Goal: Transaction & Acquisition: Purchase product/service

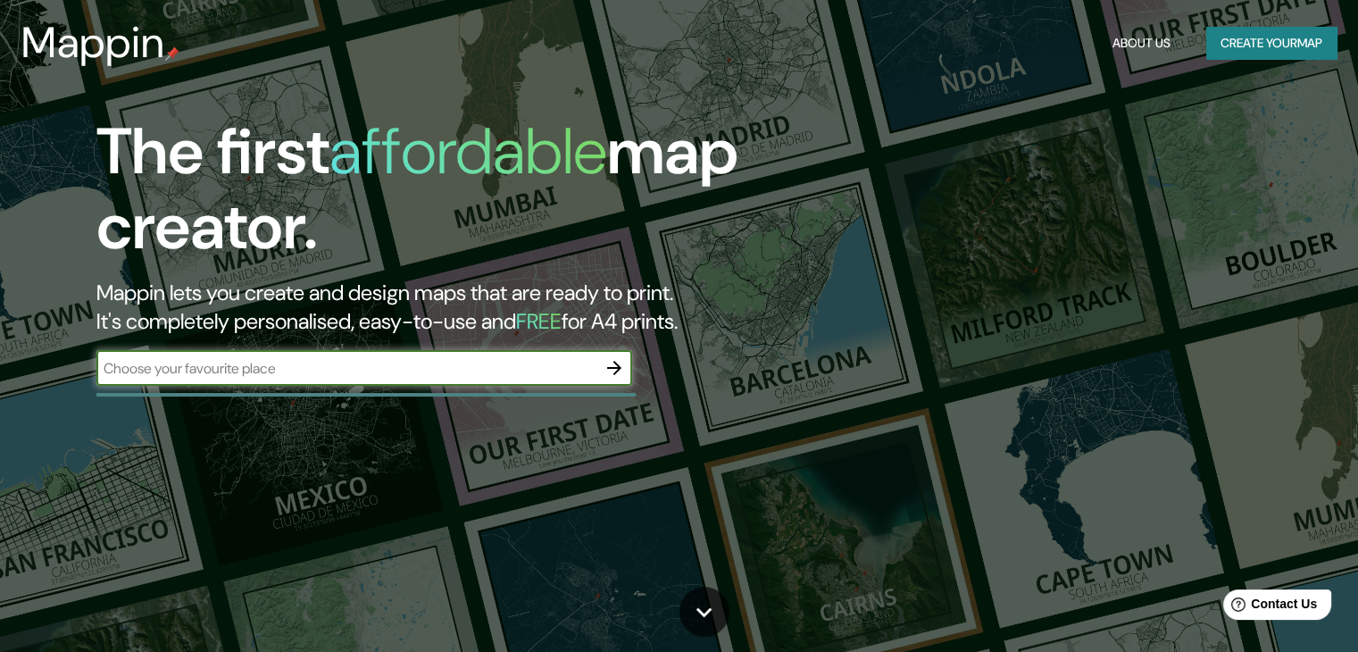
click at [491, 371] on input "text" at bounding box center [346, 368] width 500 height 21
click at [1297, 38] on button "Create your map" at bounding box center [1271, 43] width 130 height 33
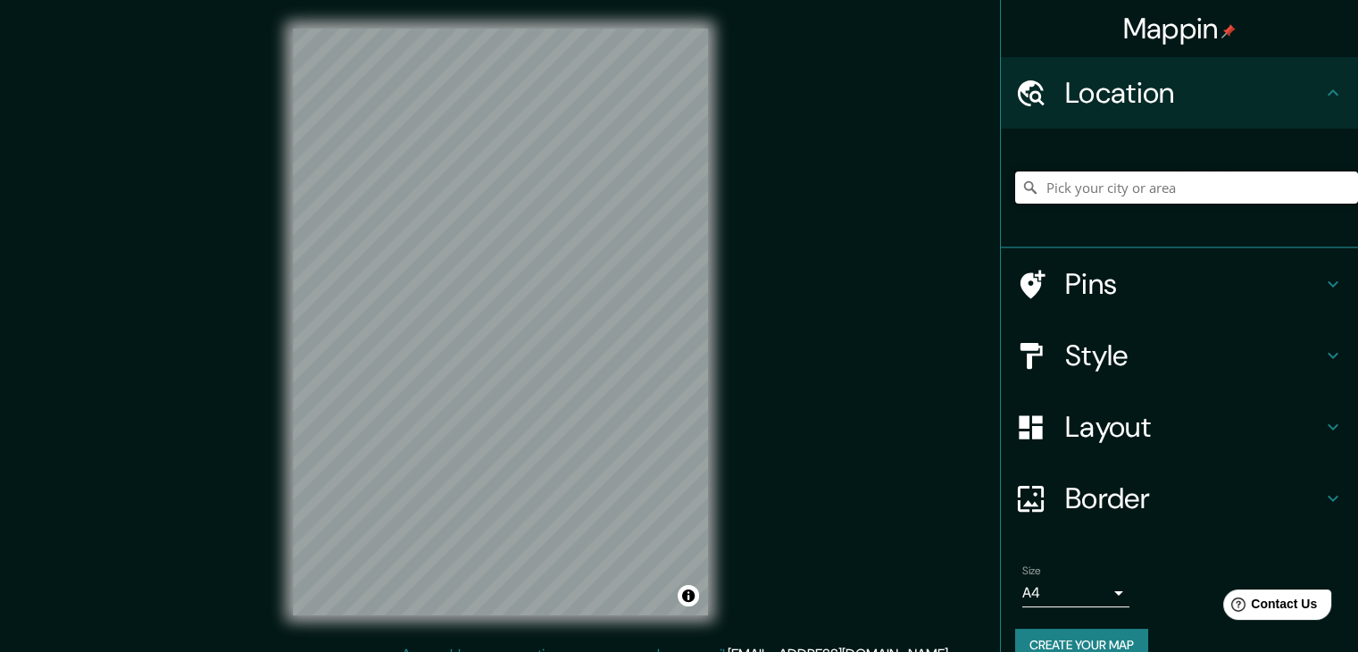
click at [1094, 183] on input "Pick your city or area" at bounding box center [1186, 187] width 343 height 32
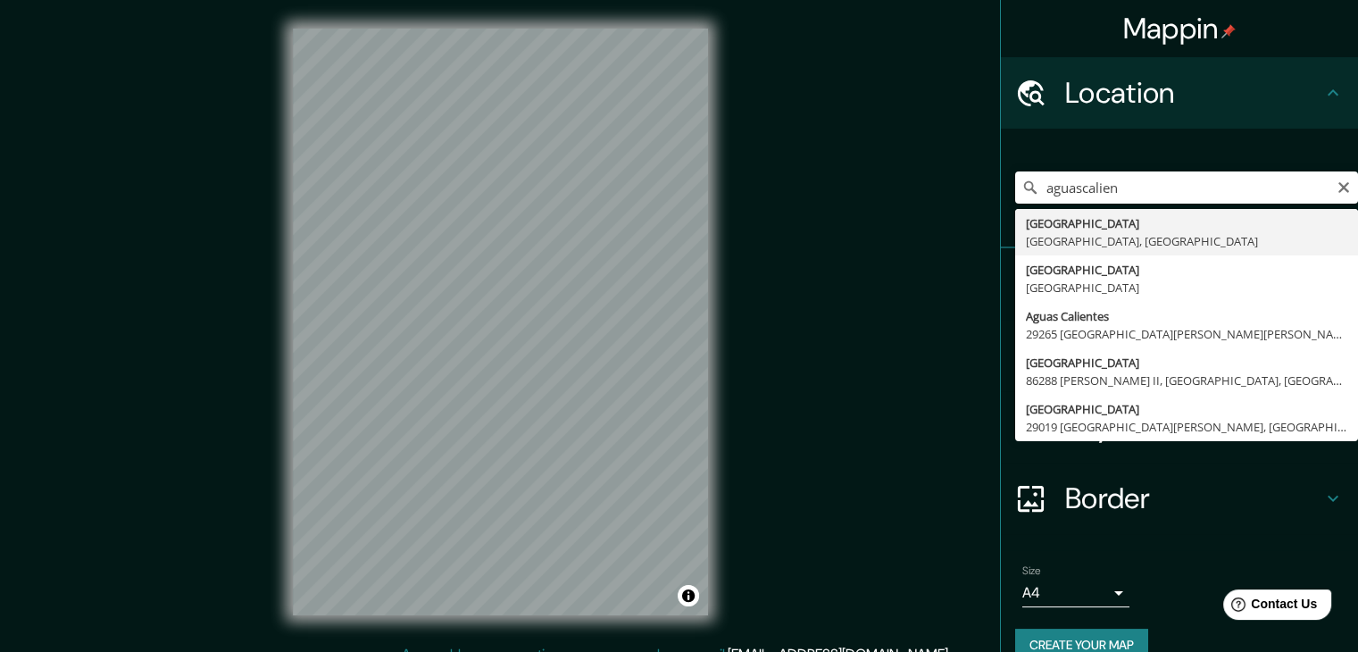
type input "[GEOGRAPHIC_DATA], [GEOGRAPHIC_DATA], [GEOGRAPHIC_DATA]"
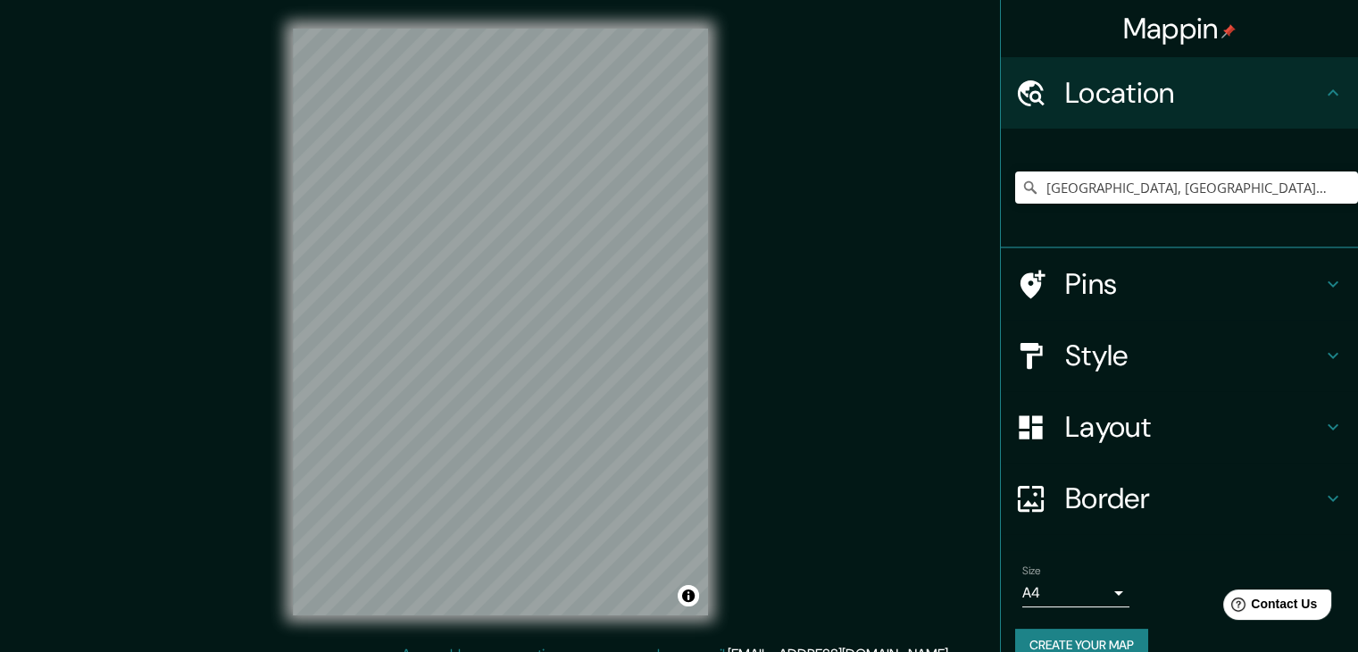
click at [1120, 352] on h4 "Style" at bounding box center [1193, 355] width 257 height 36
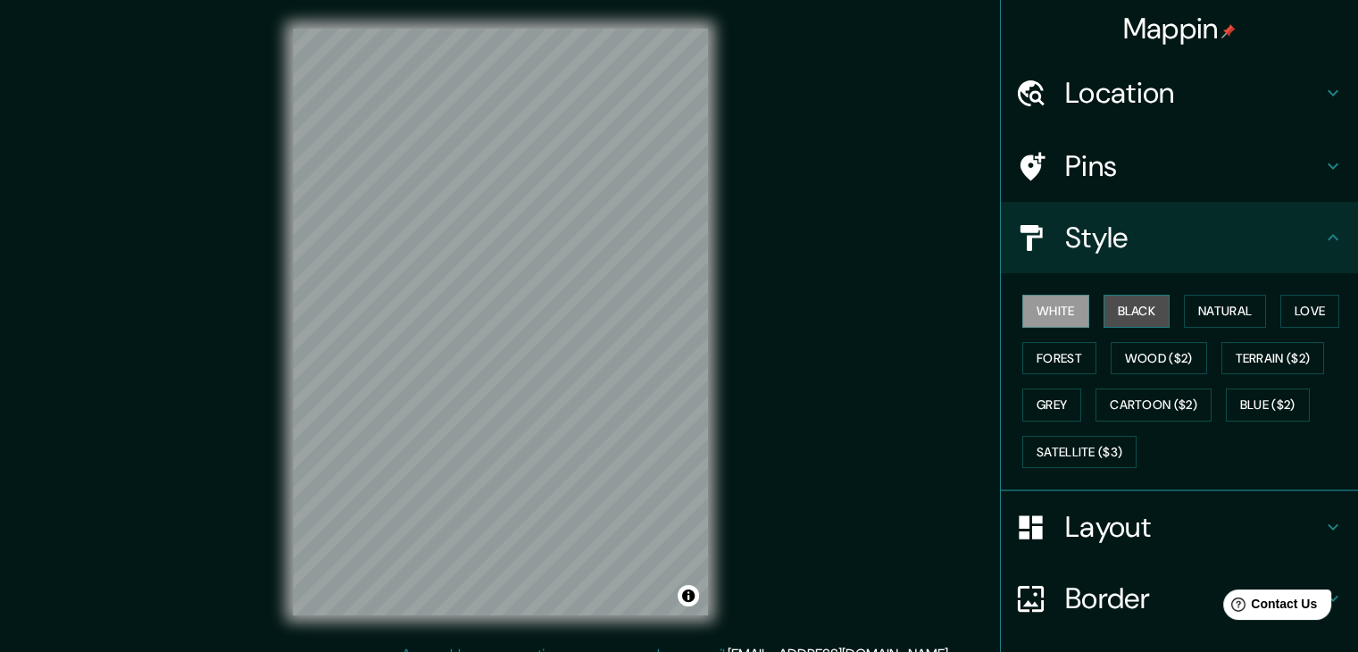
click at [1108, 297] on button "Black" at bounding box center [1136, 311] width 67 height 33
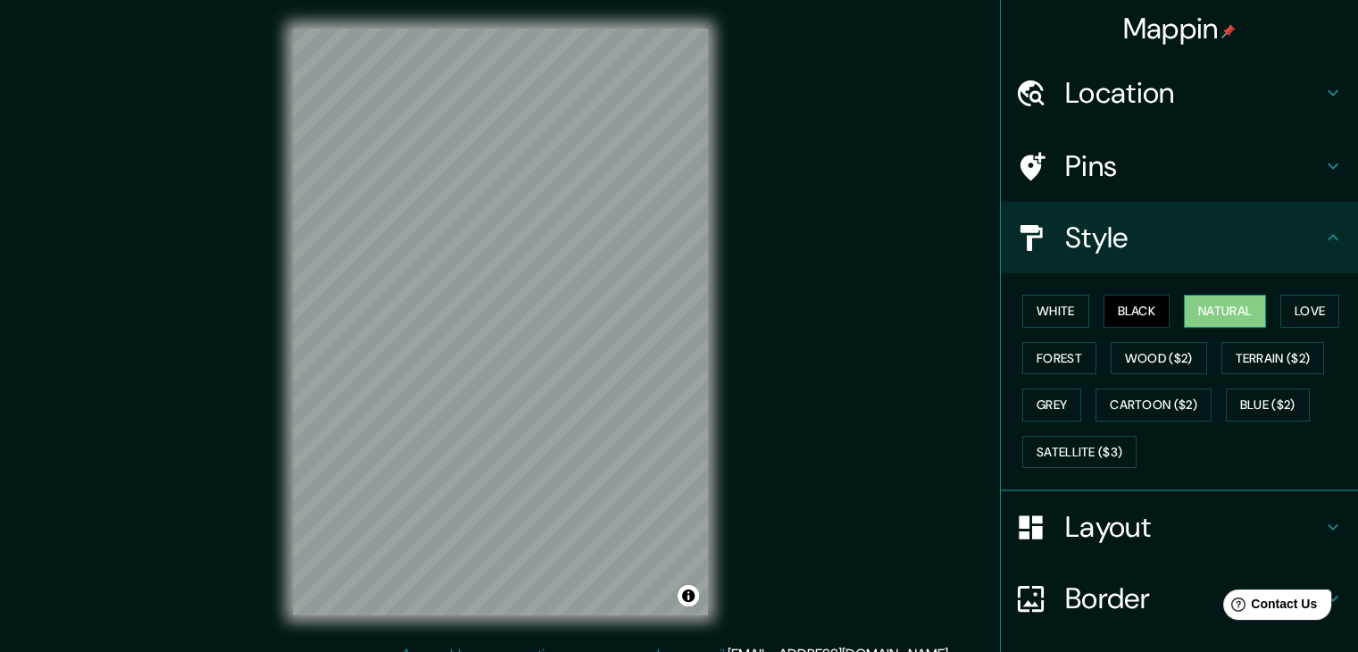
click at [1211, 315] on button "Natural" at bounding box center [1225, 311] width 82 height 33
click at [1291, 308] on button "Love" at bounding box center [1309, 311] width 59 height 33
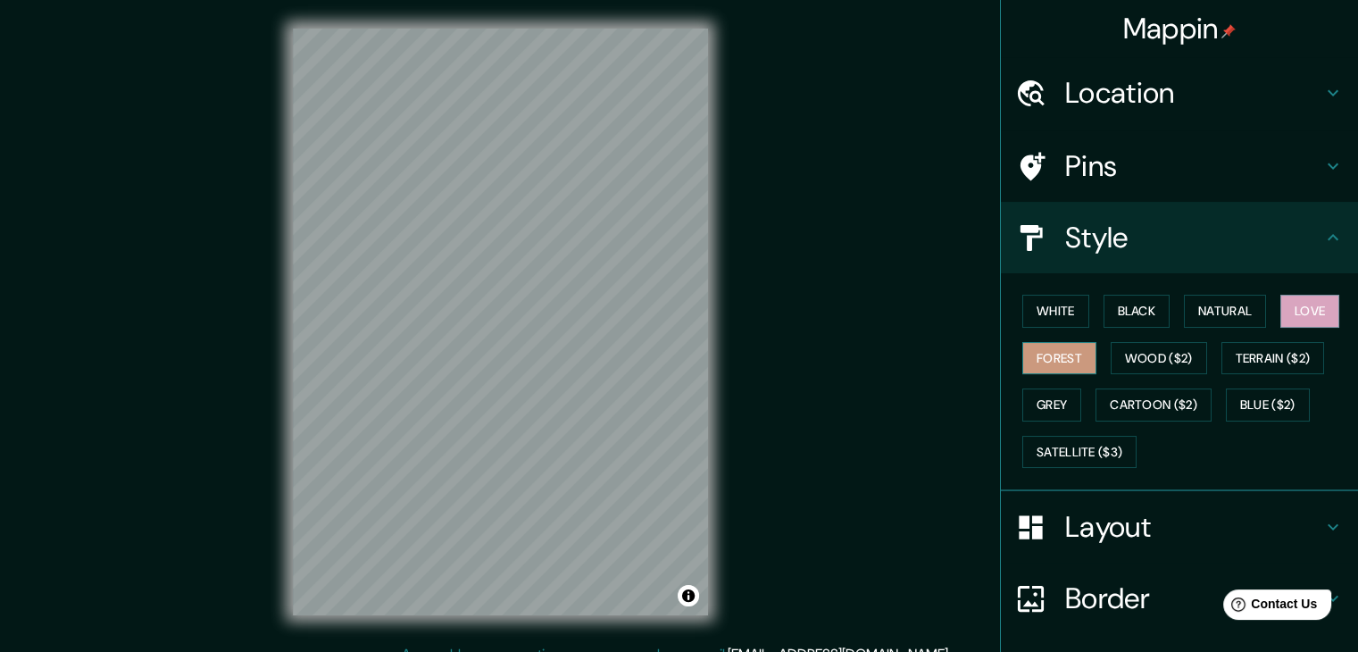
click at [1039, 353] on button "Forest" at bounding box center [1059, 358] width 74 height 33
click at [1136, 357] on button "Wood ($2)" at bounding box center [1159, 358] width 96 height 33
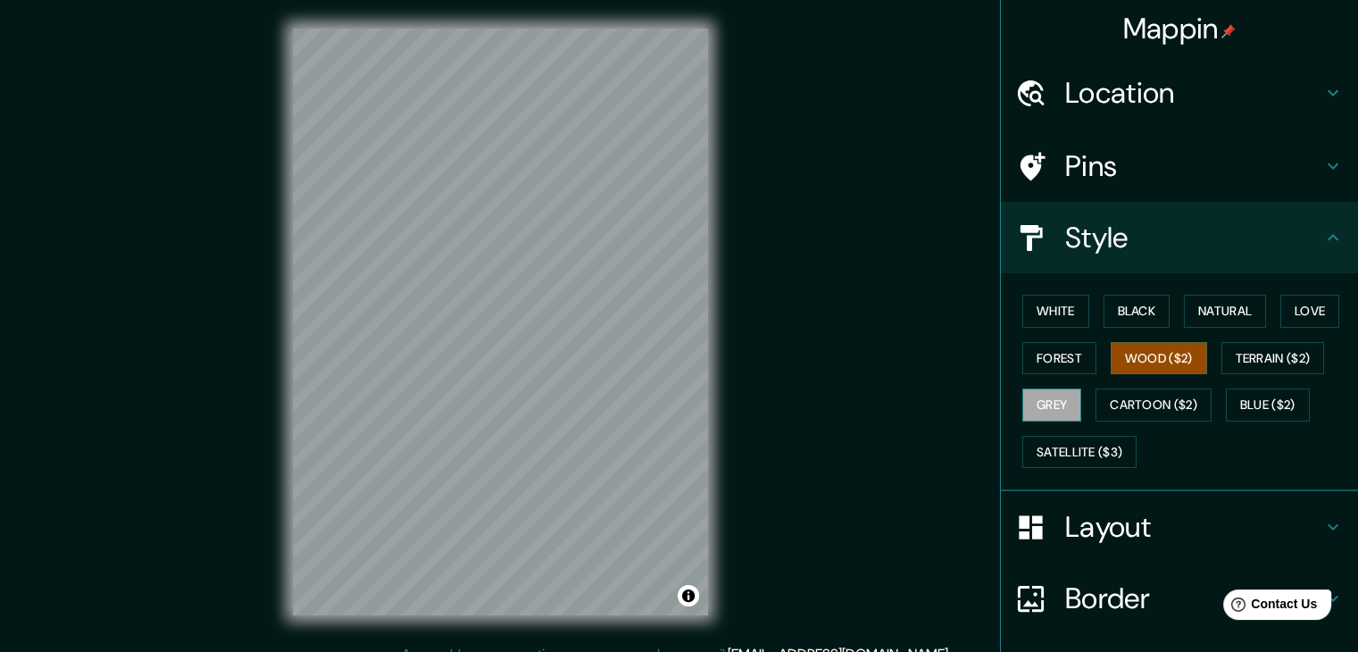
click at [1063, 399] on button "Grey" at bounding box center [1051, 404] width 59 height 33
click at [712, 384] on div "© Mapbox © OpenStreetMap Improve this map" at bounding box center [500, 322] width 472 height 644
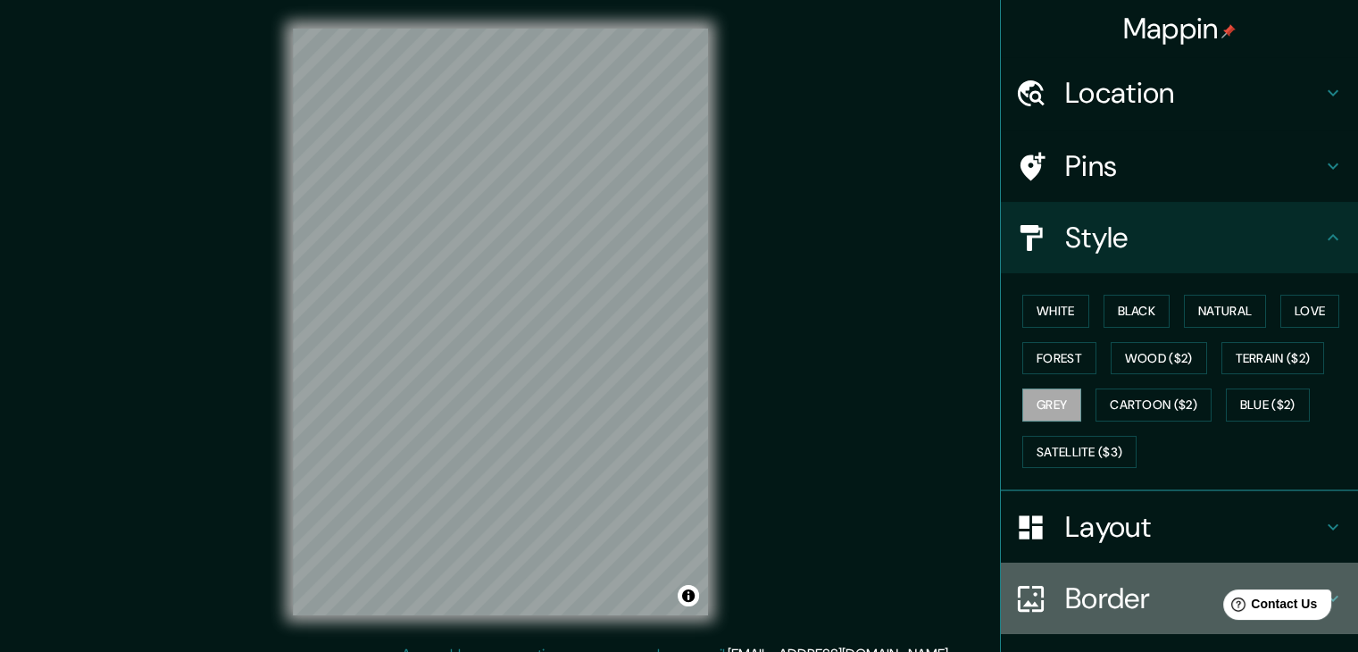
click at [1066, 603] on h4 "Border" at bounding box center [1193, 598] width 257 height 36
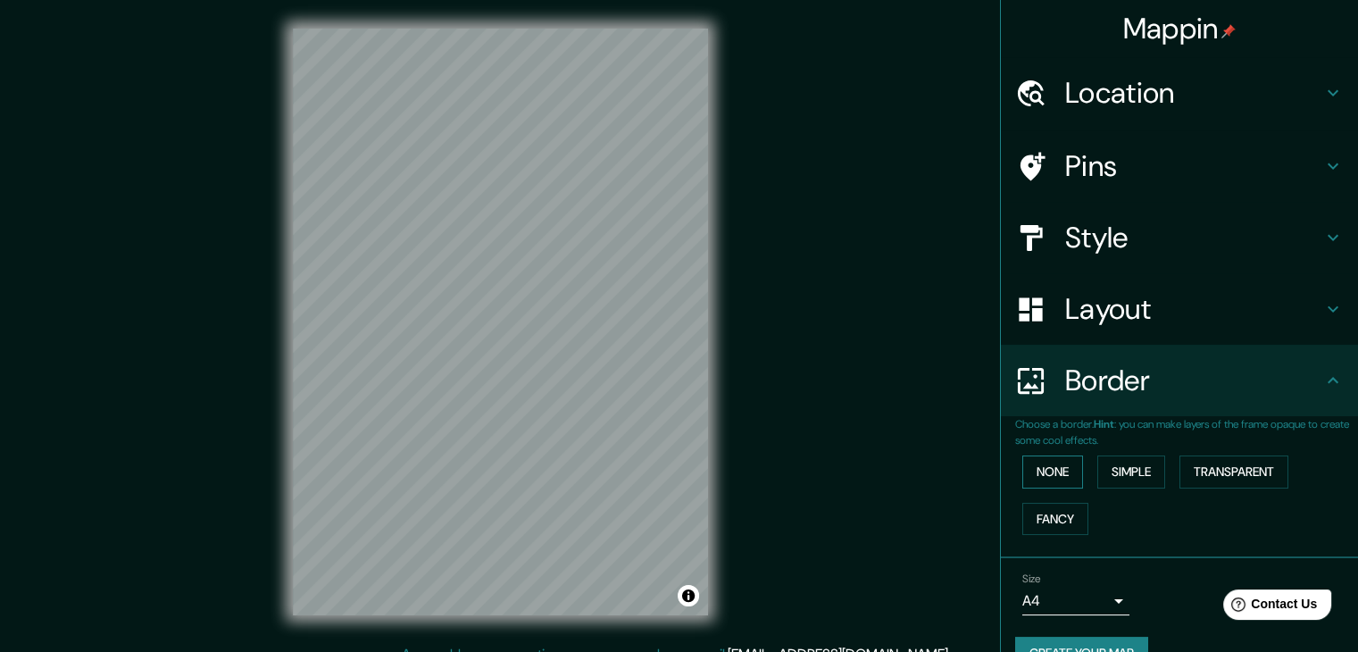
click at [1036, 469] on button "None" at bounding box center [1052, 471] width 61 height 33
click at [1097, 465] on button "Simple" at bounding box center [1131, 471] width 68 height 33
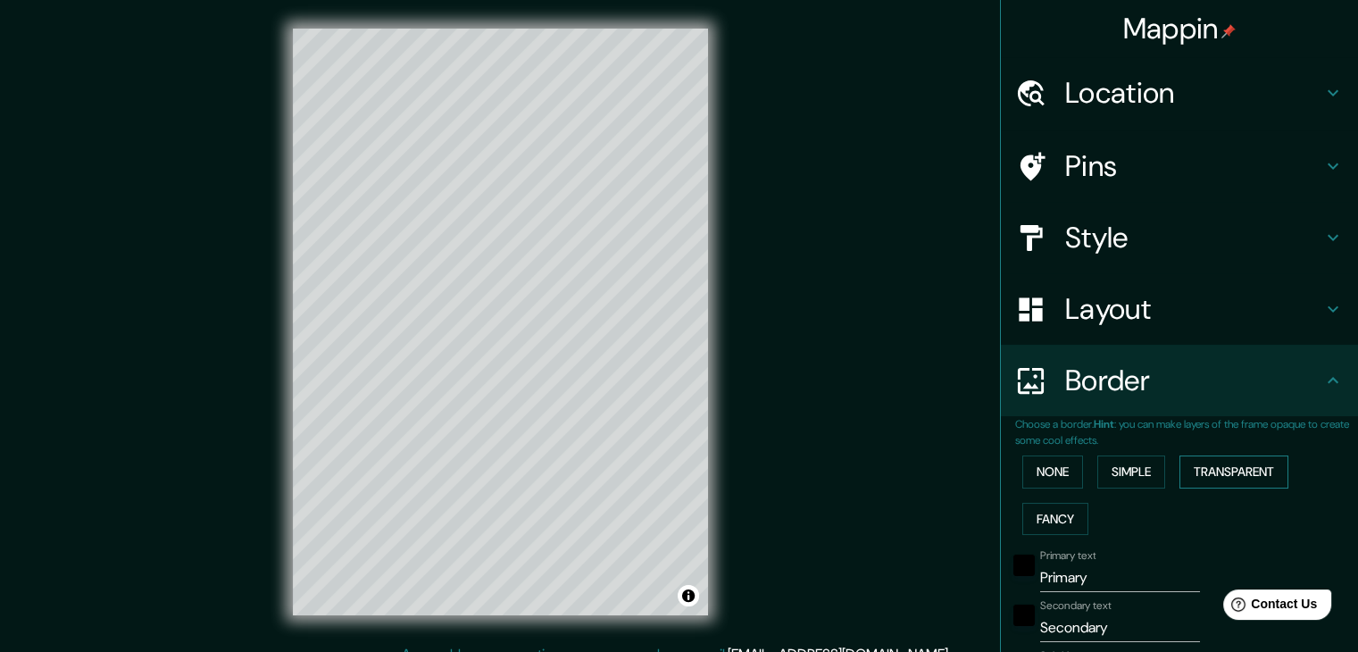
click at [1186, 458] on button "Transparent" at bounding box center [1233, 471] width 109 height 33
click at [1044, 503] on button "Fancy" at bounding box center [1055, 519] width 66 height 33
click at [1044, 481] on button "None" at bounding box center [1052, 471] width 61 height 33
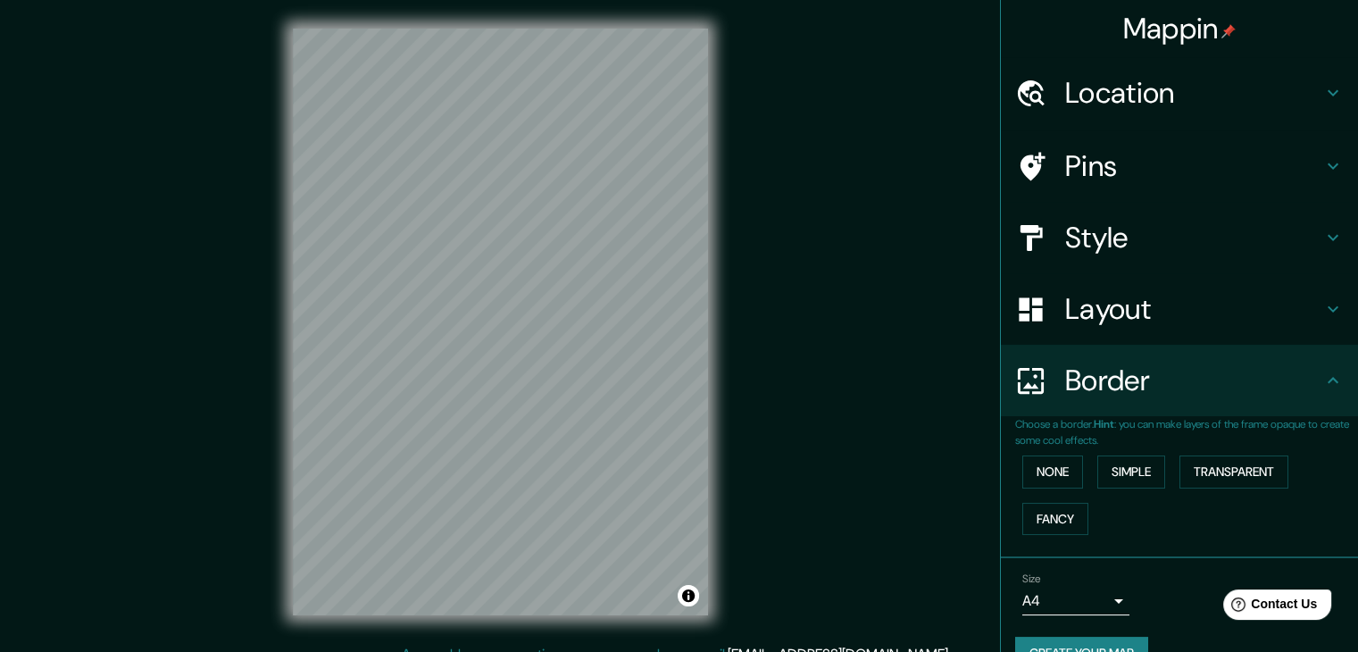
click at [1086, 323] on h4 "Layout" at bounding box center [1193, 309] width 257 height 36
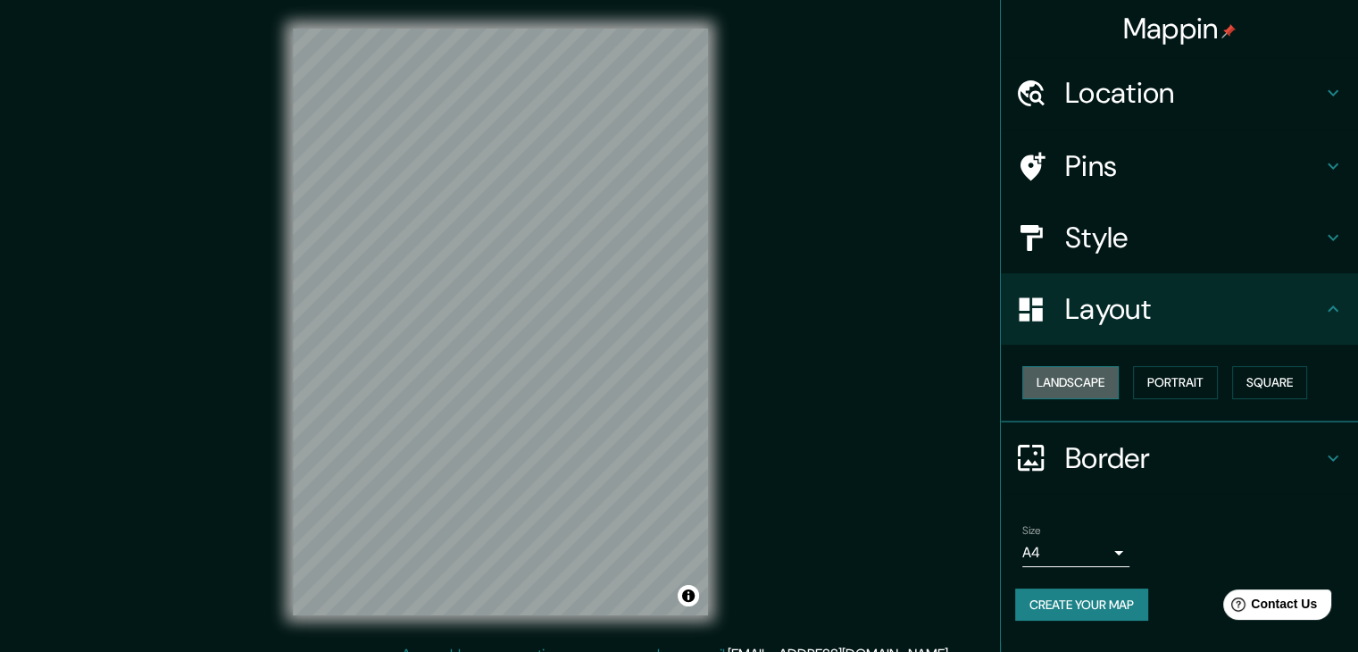
click at [1068, 383] on button "Landscape" at bounding box center [1070, 382] width 96 height 33
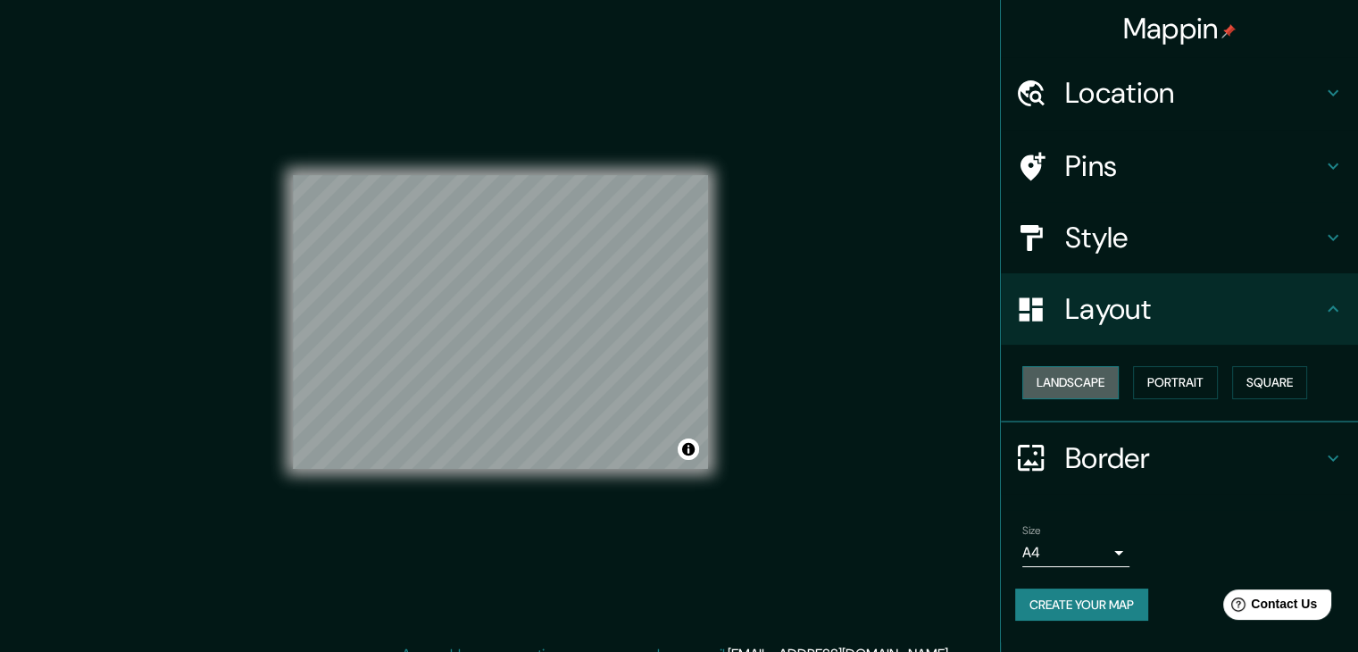
click at [1068, 383] on button "Landscape" at bounding box center [1070, 382] width 96 height 33
click at [1186, 388] on button "Portrait" at bounding box center [1175, 382] width 85 height 33
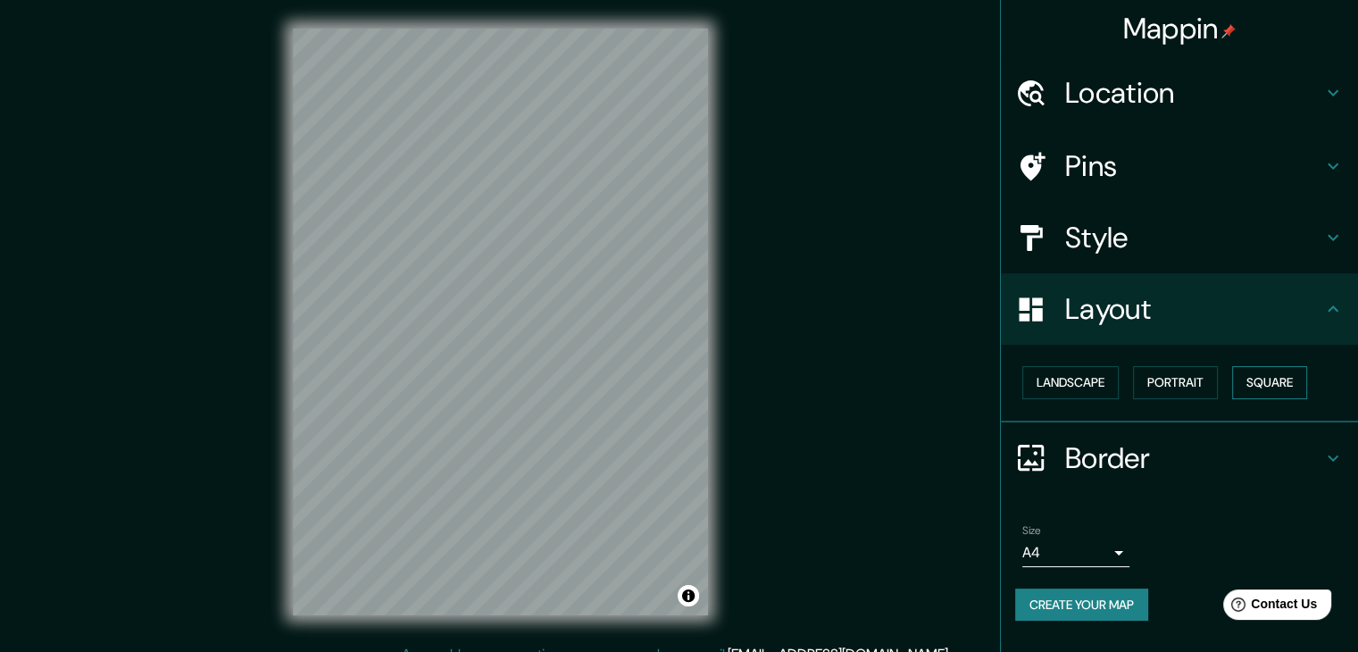
click at [1258, 379] on button "Square" at bounding box center [1269, 382] width 75 height 33
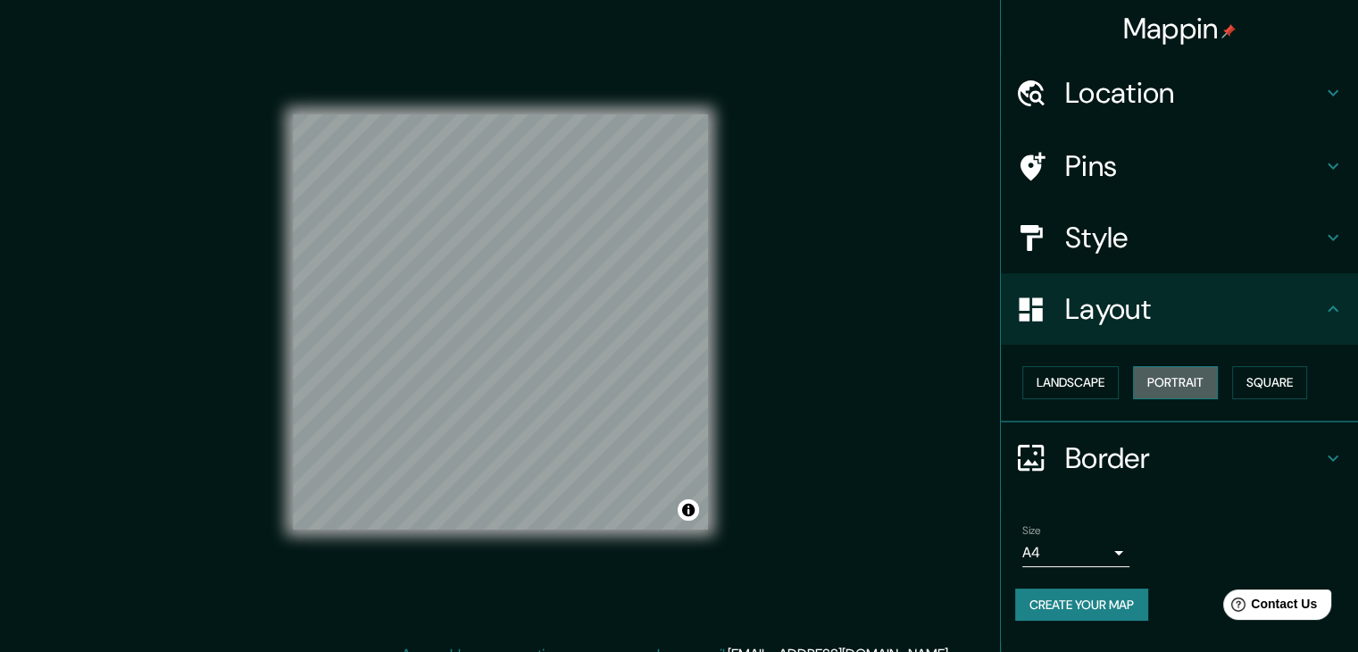
click at [1171, 383] on button "Portrait" at bounding box center [1175, 382] width 85 height 33
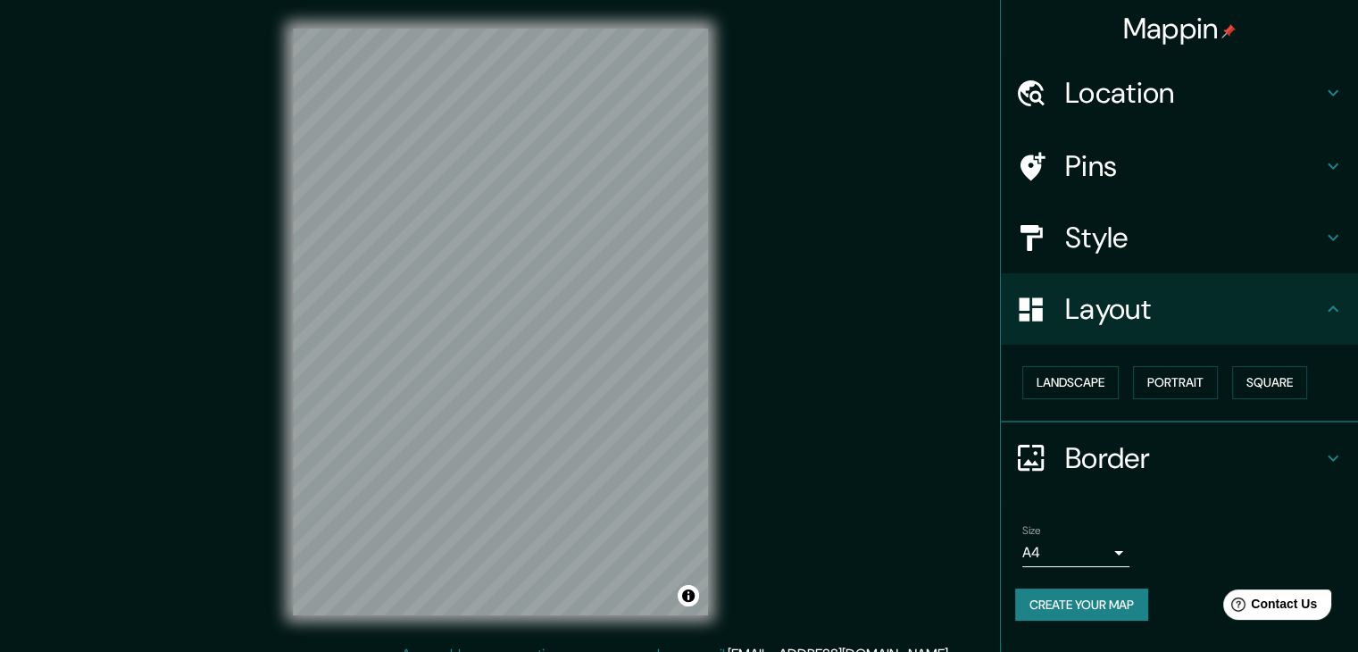
click at [1127, 383] on div "Landscape [GEOGRAPHIC_DATA]" at bounding box center [1186, 382] width 343 height 47
click at [1082, 384] on button "Landscape" at bounding box center [1070, 382] width 96 height 33
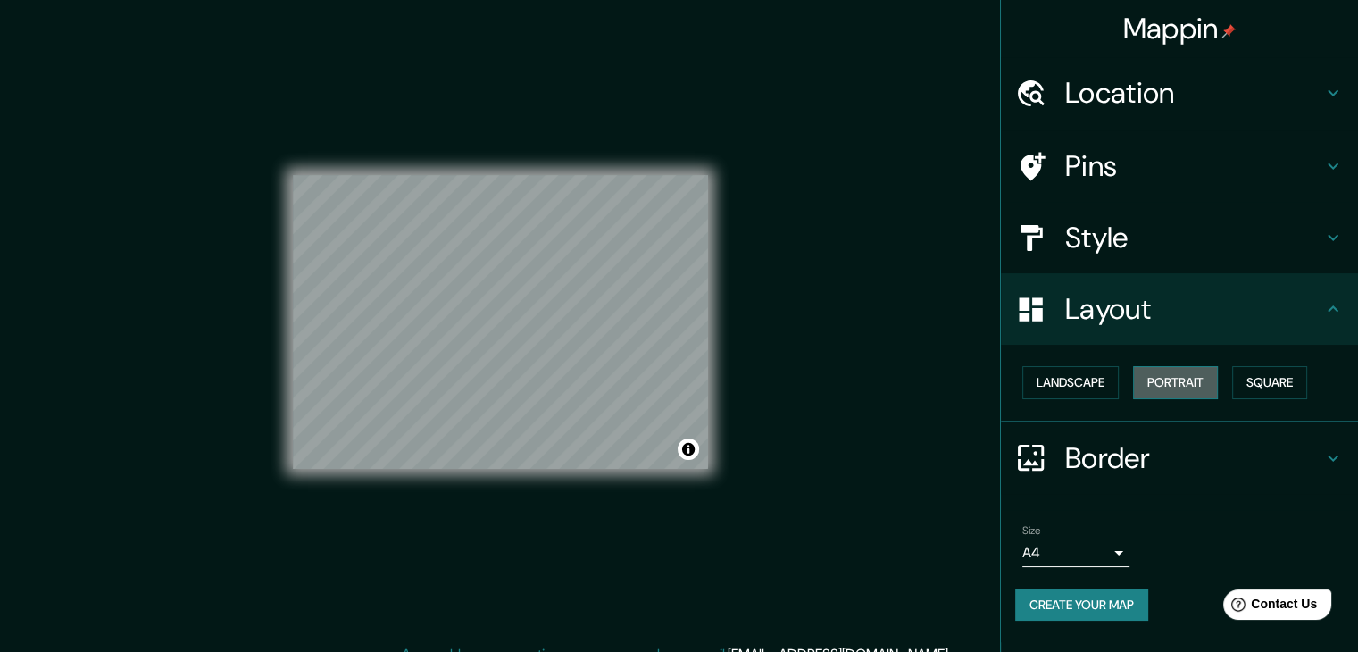
click at [1157, 379] on button "Portrait" at bounding box center [1175, 382] width 85 height 33
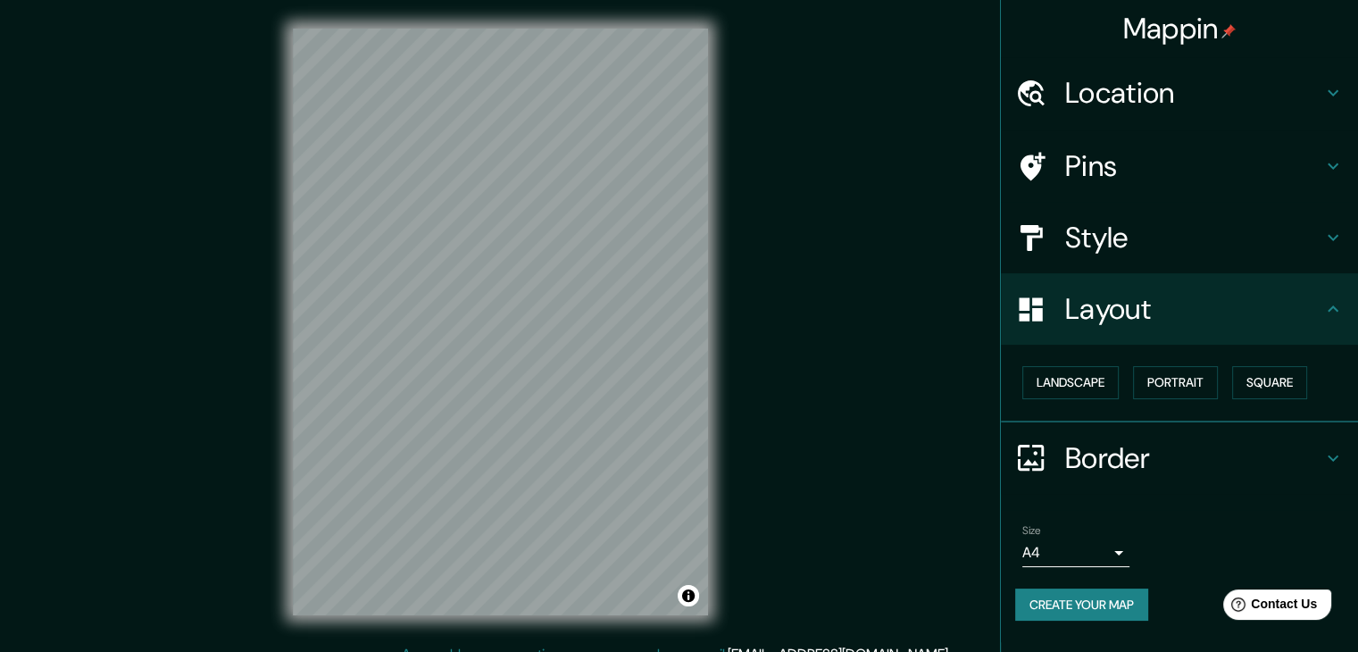
click at [1138, 244] on h4 "Style" at bounding box center [1193, 238] width 257 height 36
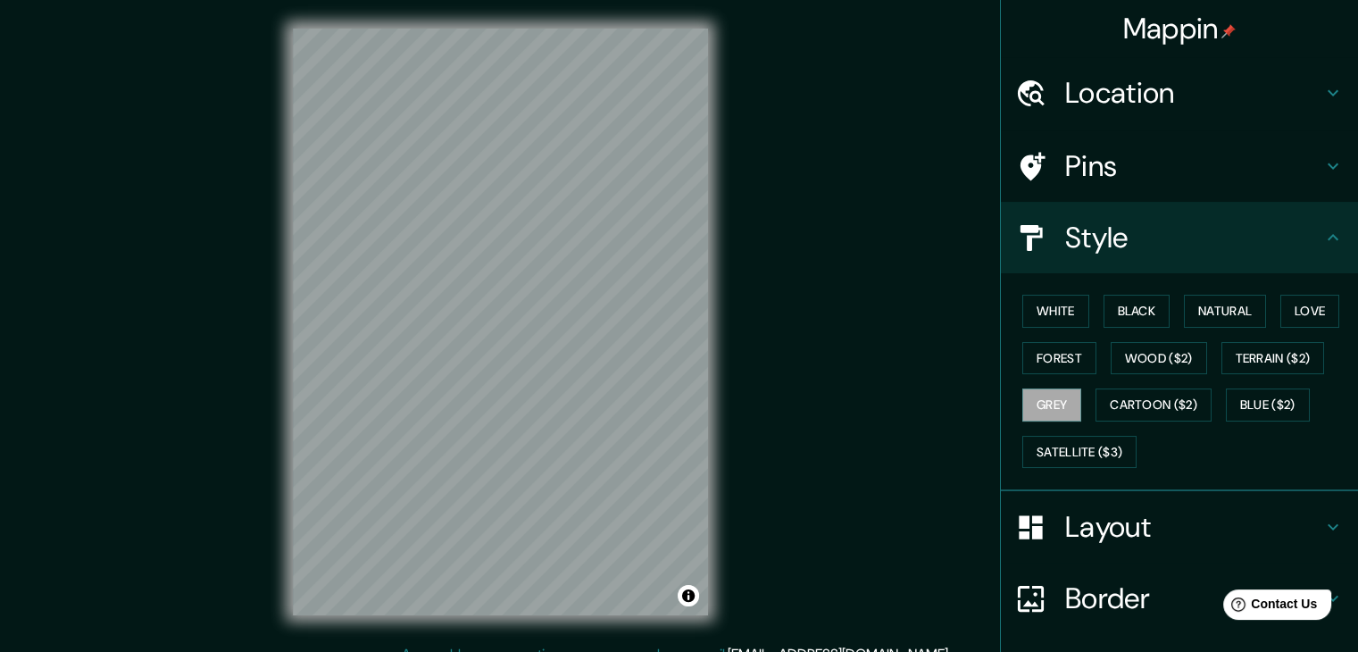
click at [1148, 169] on h4 "Pins" at bounding box center [1193, 166] width 257 height 36
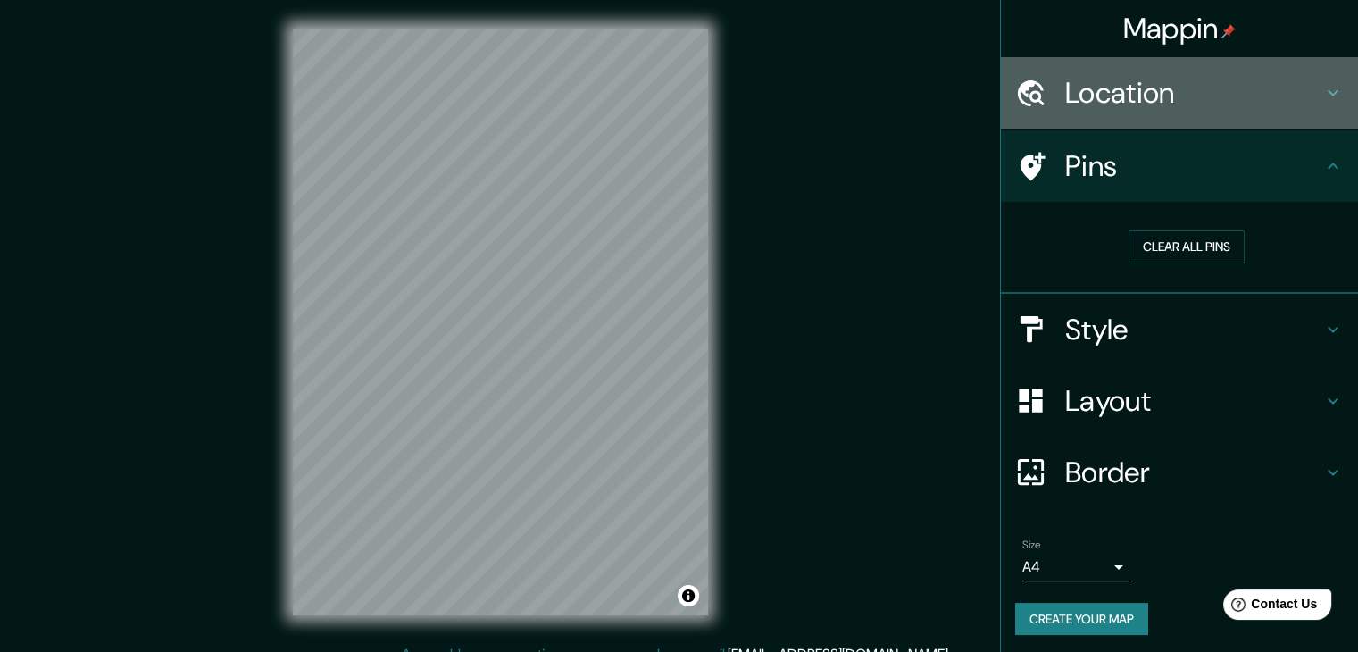
click at [1158, 106] on h4 "Location" at bounding box center [1193, 93] width 257 height 36
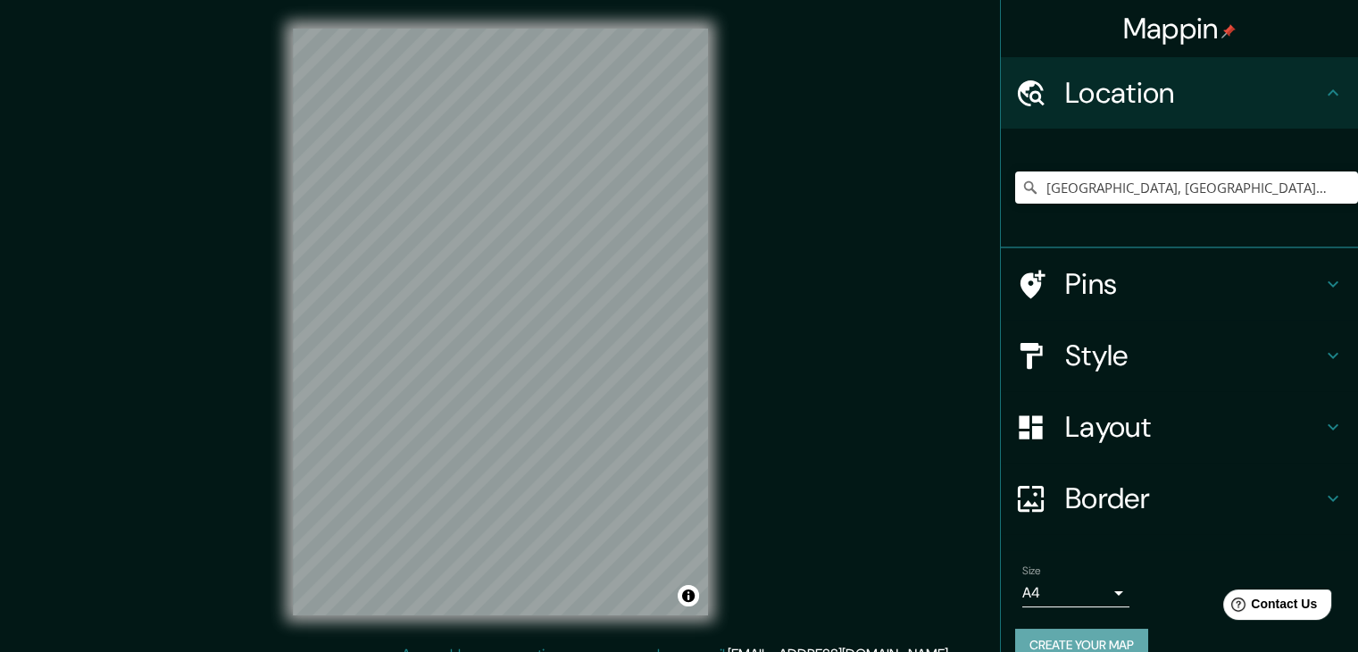
click at [1097, 637] on button "Create your map" at bounding box center [1081, 644] width 133 height 33
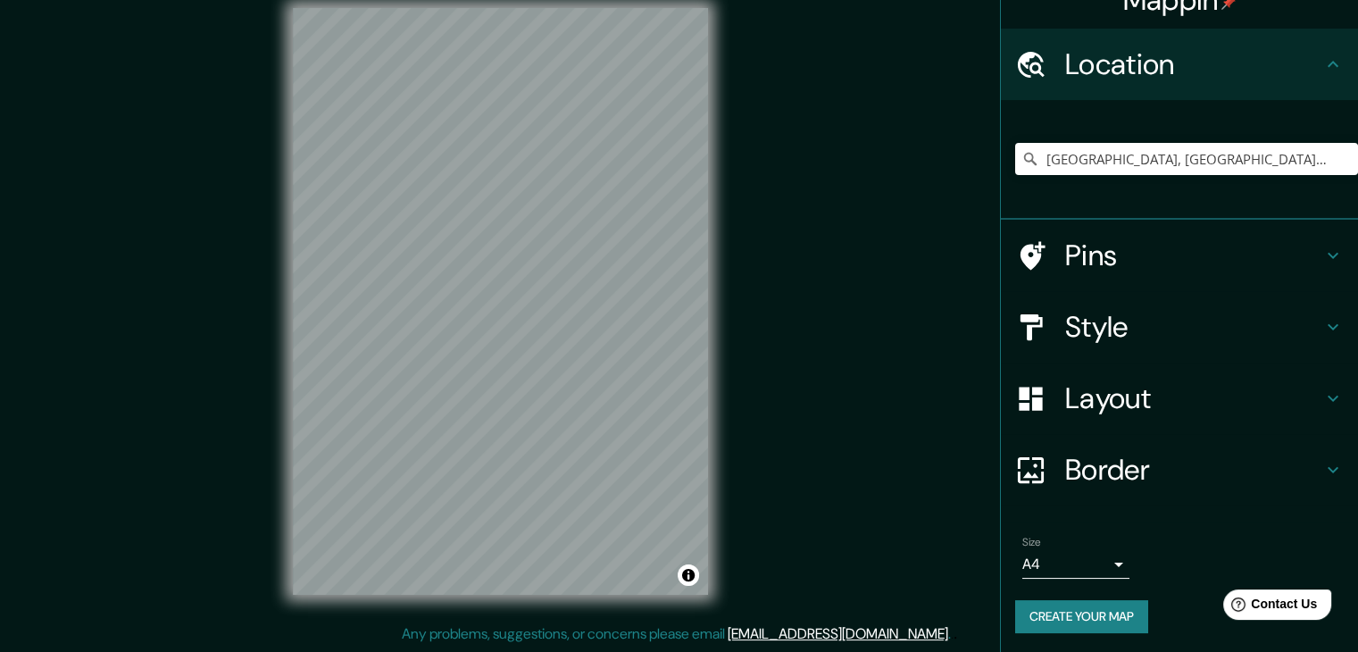
scroll to position [30, 0]
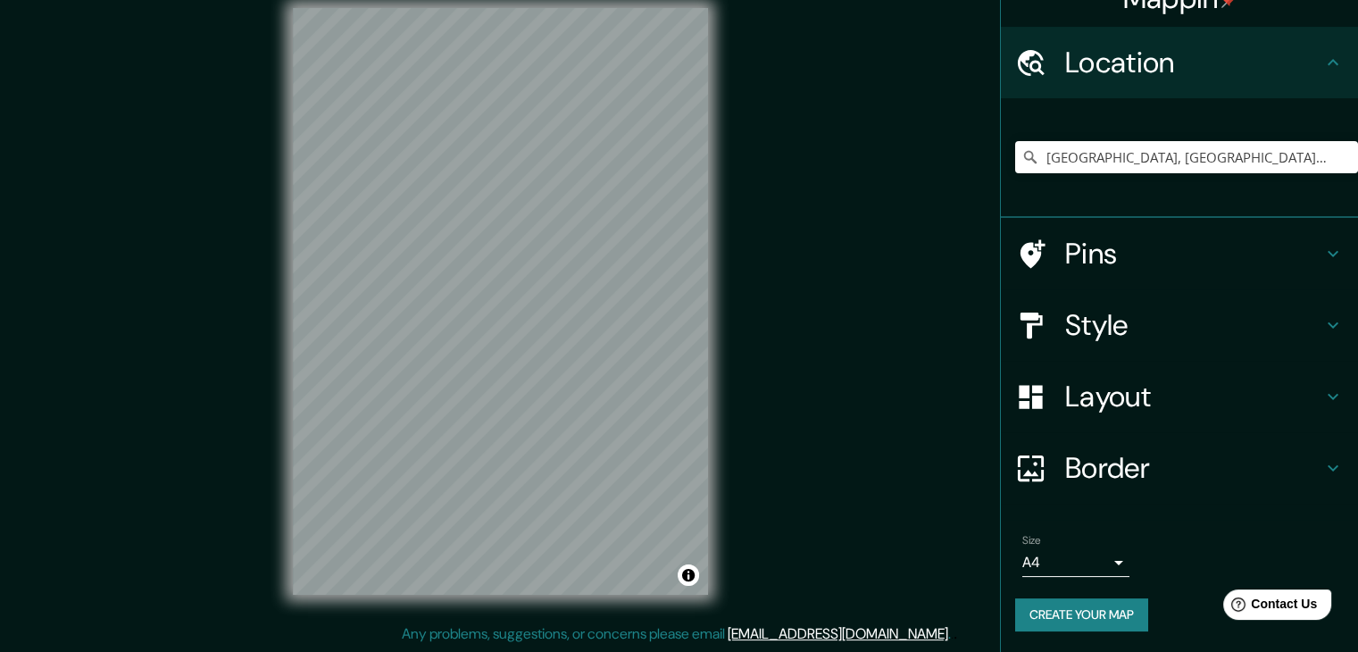
click at [1089, 604] on button "Create your map" at bounding box center [1081, 614] width 133 height 33
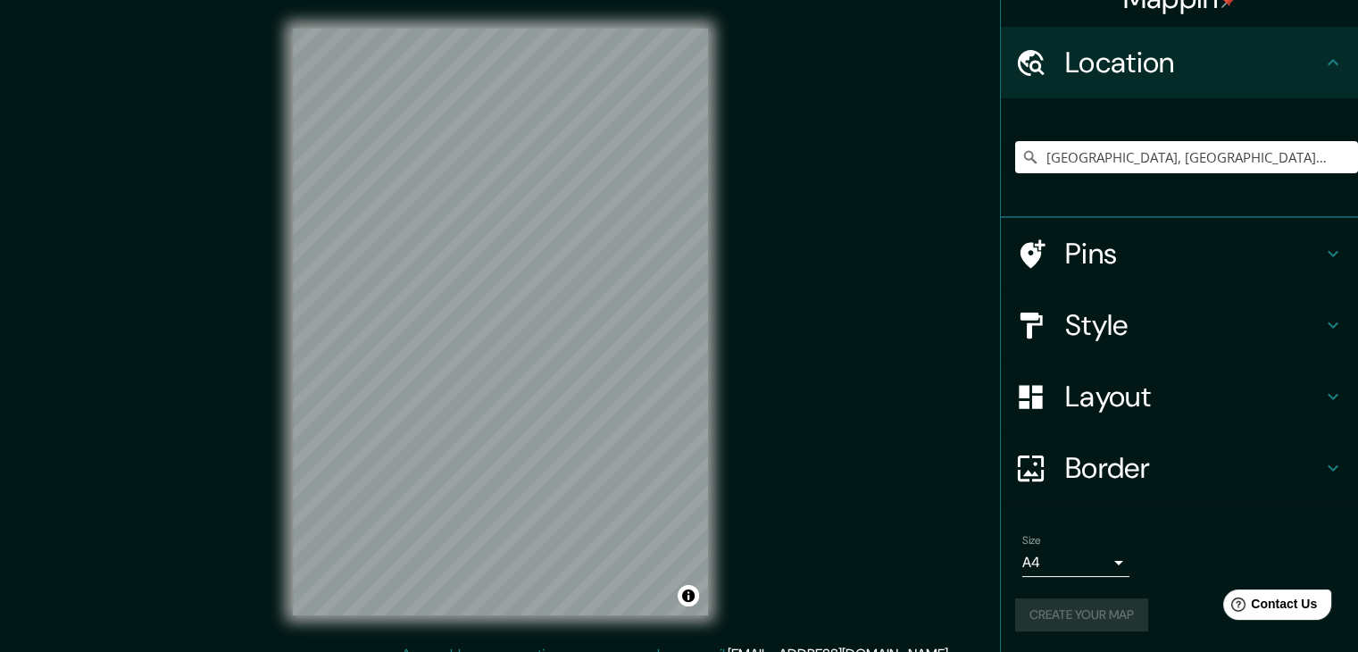
scroll to position [0, 0]
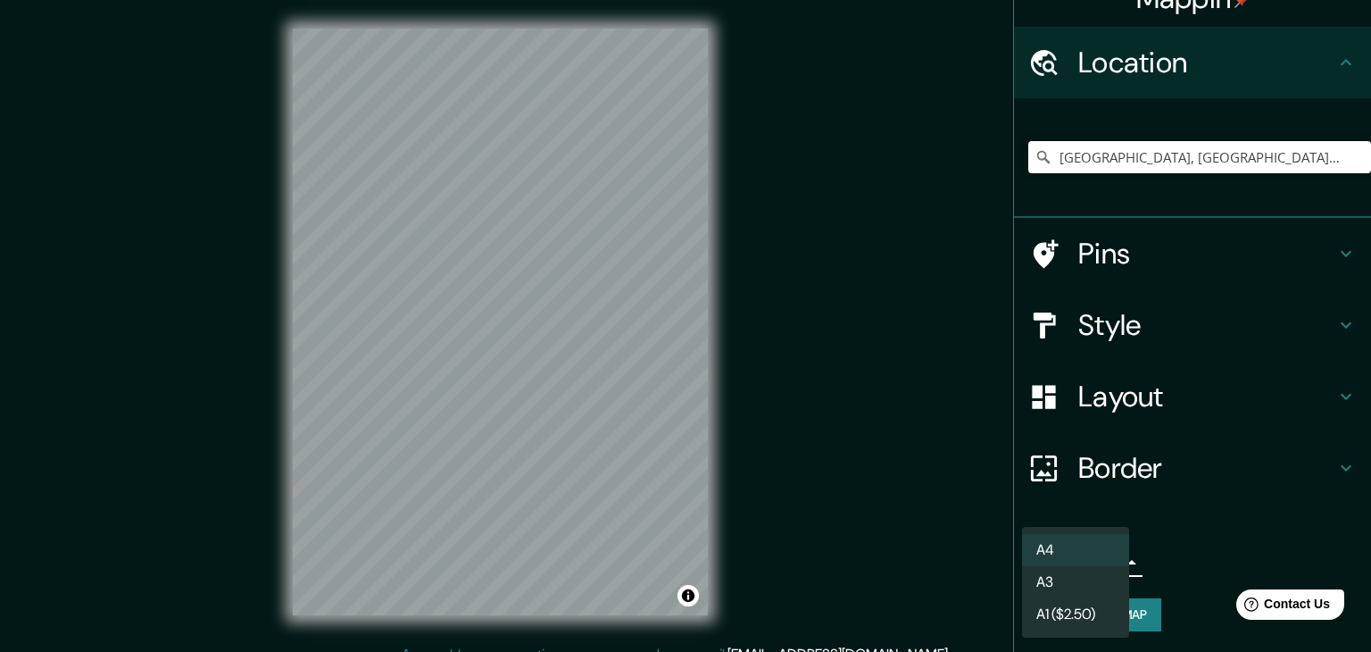
drag, startPoint x: 1037, startPoint y: 557, endPoint x: 1002, endPoint y: 557, distance: 35.7
click at [1002, 557] on body "Mappin Location [GEOGRAPHIC_DATA], [GEOGRAPHIC_DATA], [GEOGRAPHIC_DATA] Pins St…" at bounding box center [685, 326] width 1371 height 652
click at [1074, 554] on li "A4" at bounding box center [1075, 550] width 107 height 32
click at [1071, 555] on body "Mappin Location [GEOGRAPHIC_DATA], [GEOGRAPHIC_DATA], [GEOGRAPHIC_DATA] Pins St…" at bounding box center [685, 326] width 1371 height 652
click at [1064, 583] on li "A3" at bounding box center [1075, 582] width 107 height 32
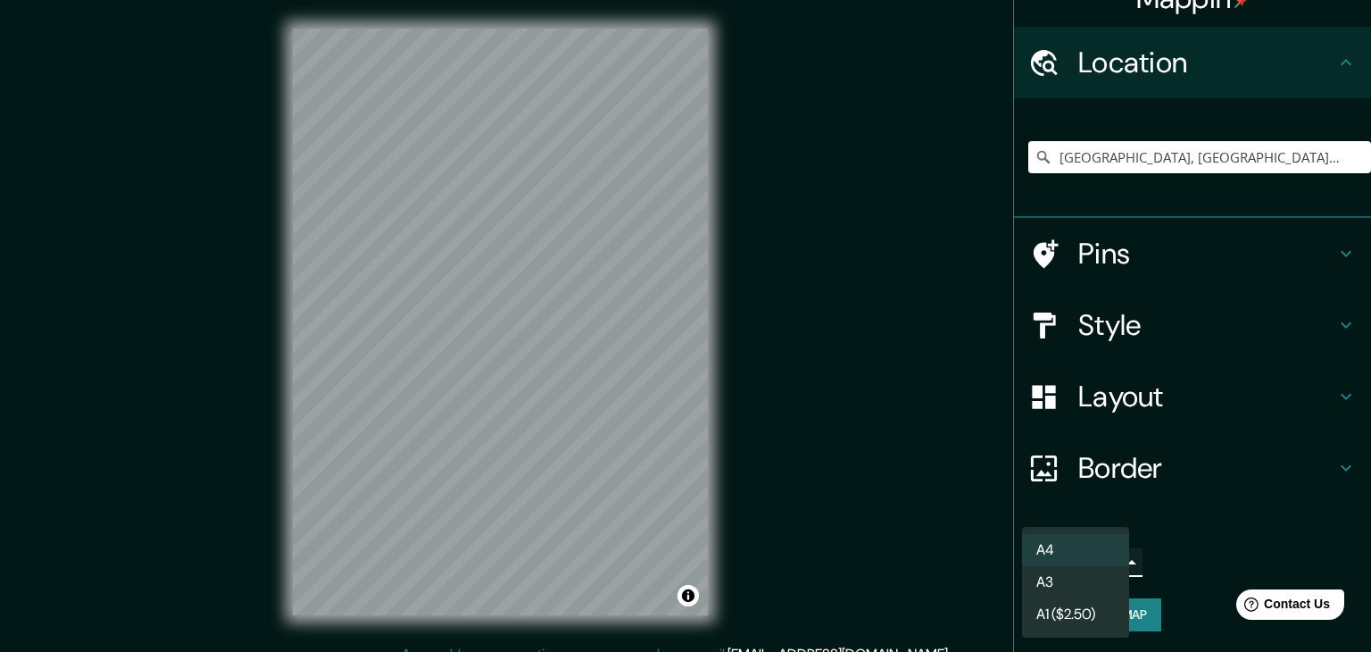
type input "a4"
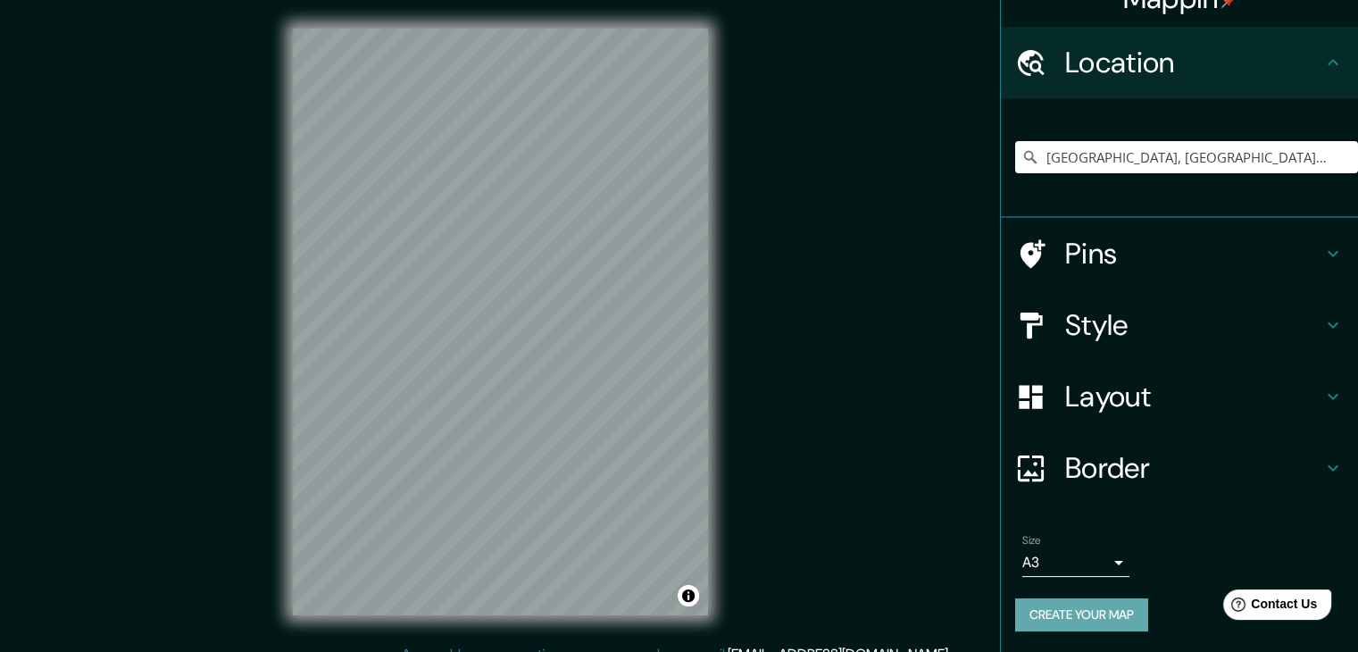
click at [1065, 606] on button "Create your map" at bounding box center [1081, 614] width 133 height 33
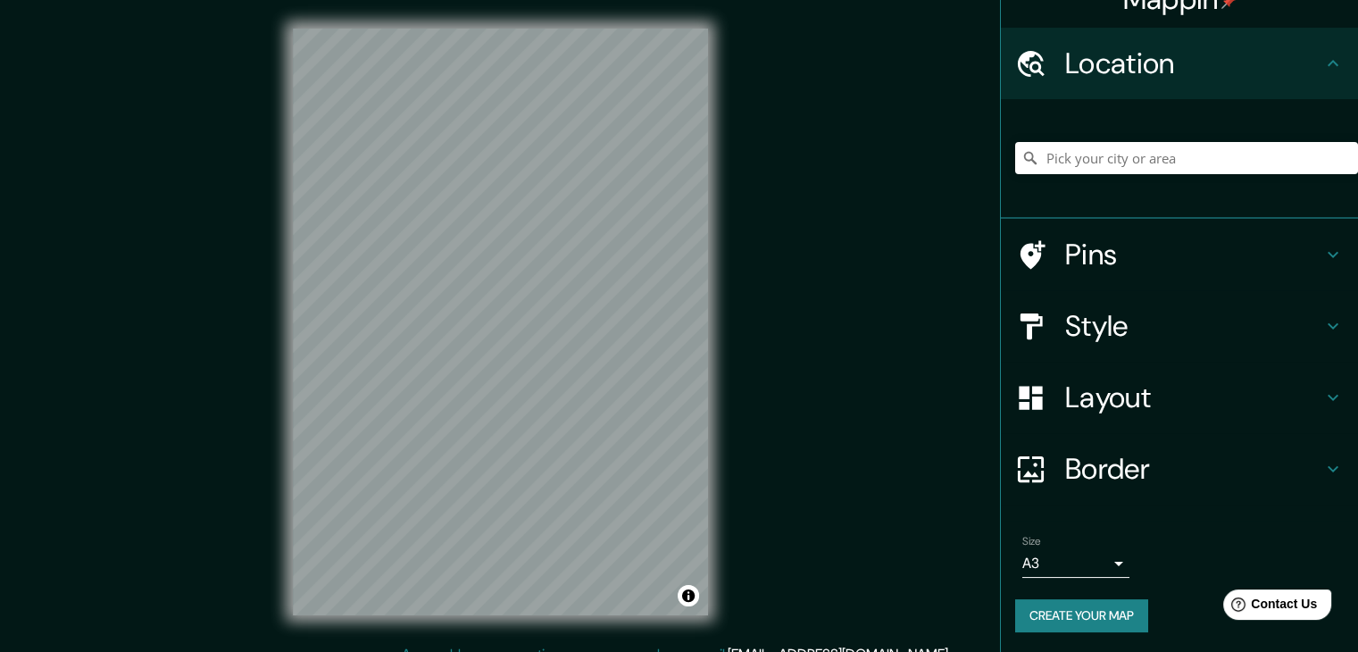
scroll to position [30, 0]
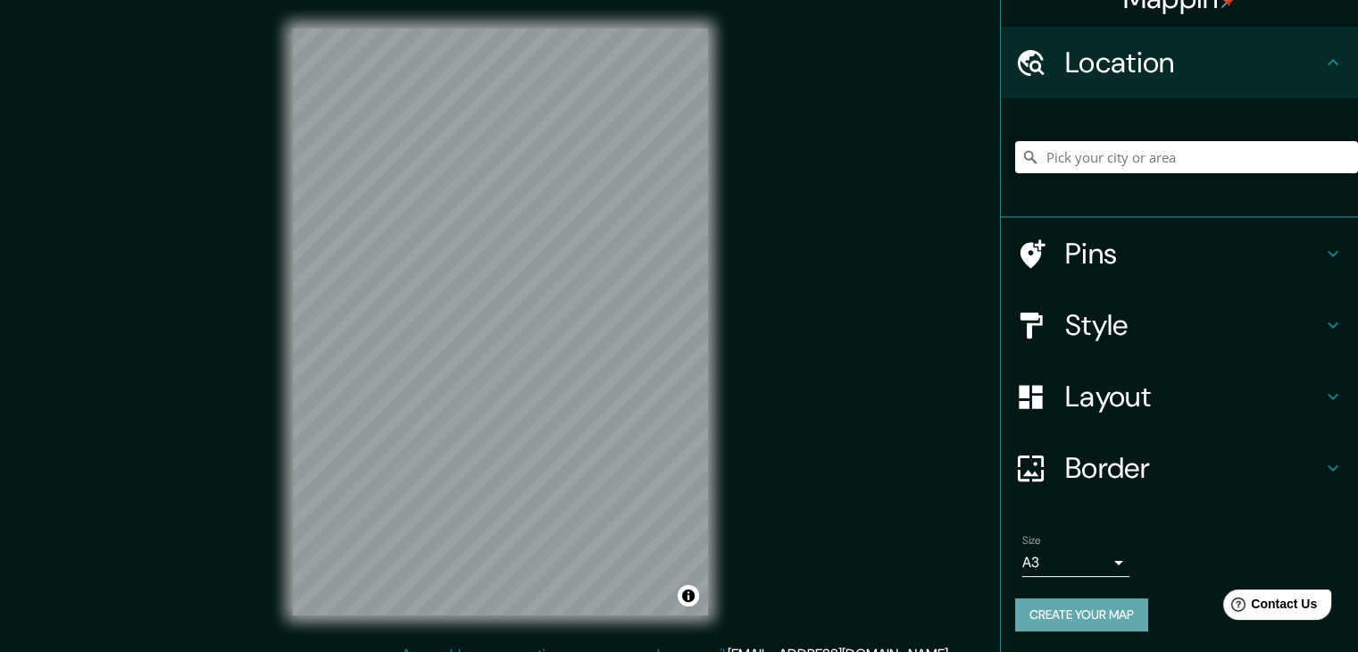
click at [1068, 599] on button "Create your map" at bounding box center [1081, 614] width 133 height 33
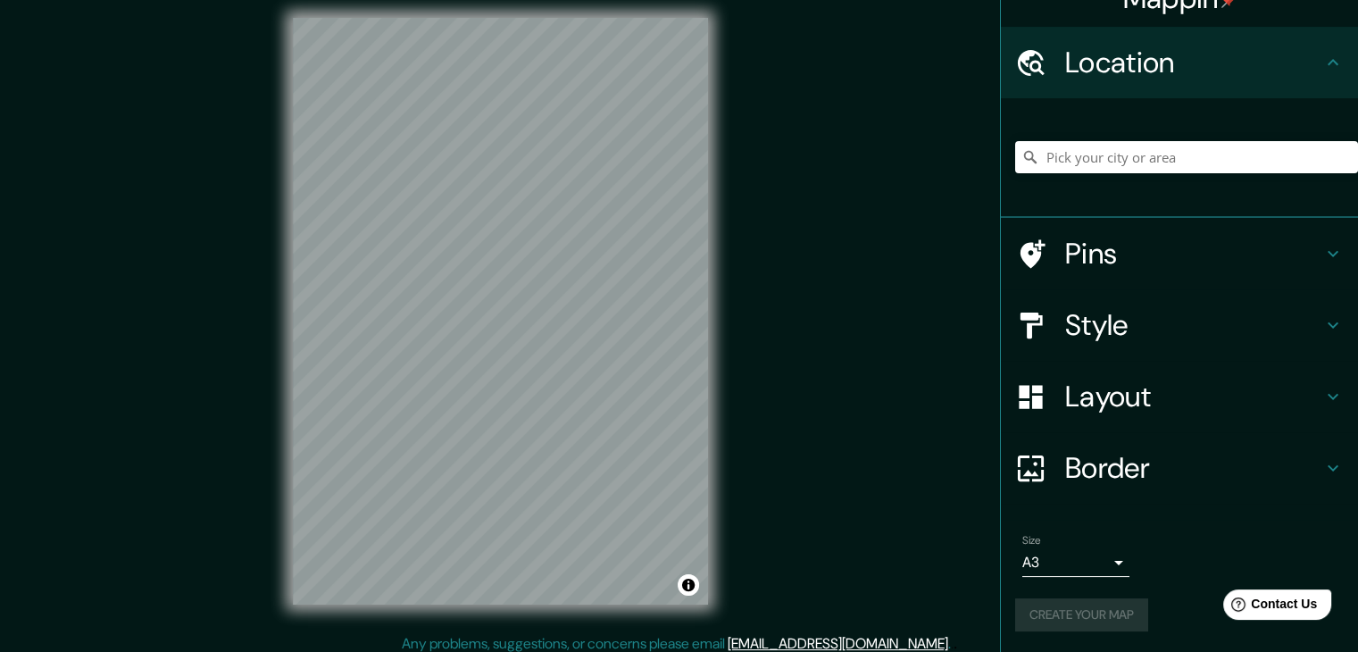
scroll to position [0, 0]
